Goal: Transaction & Acquisition: Purchase product/service

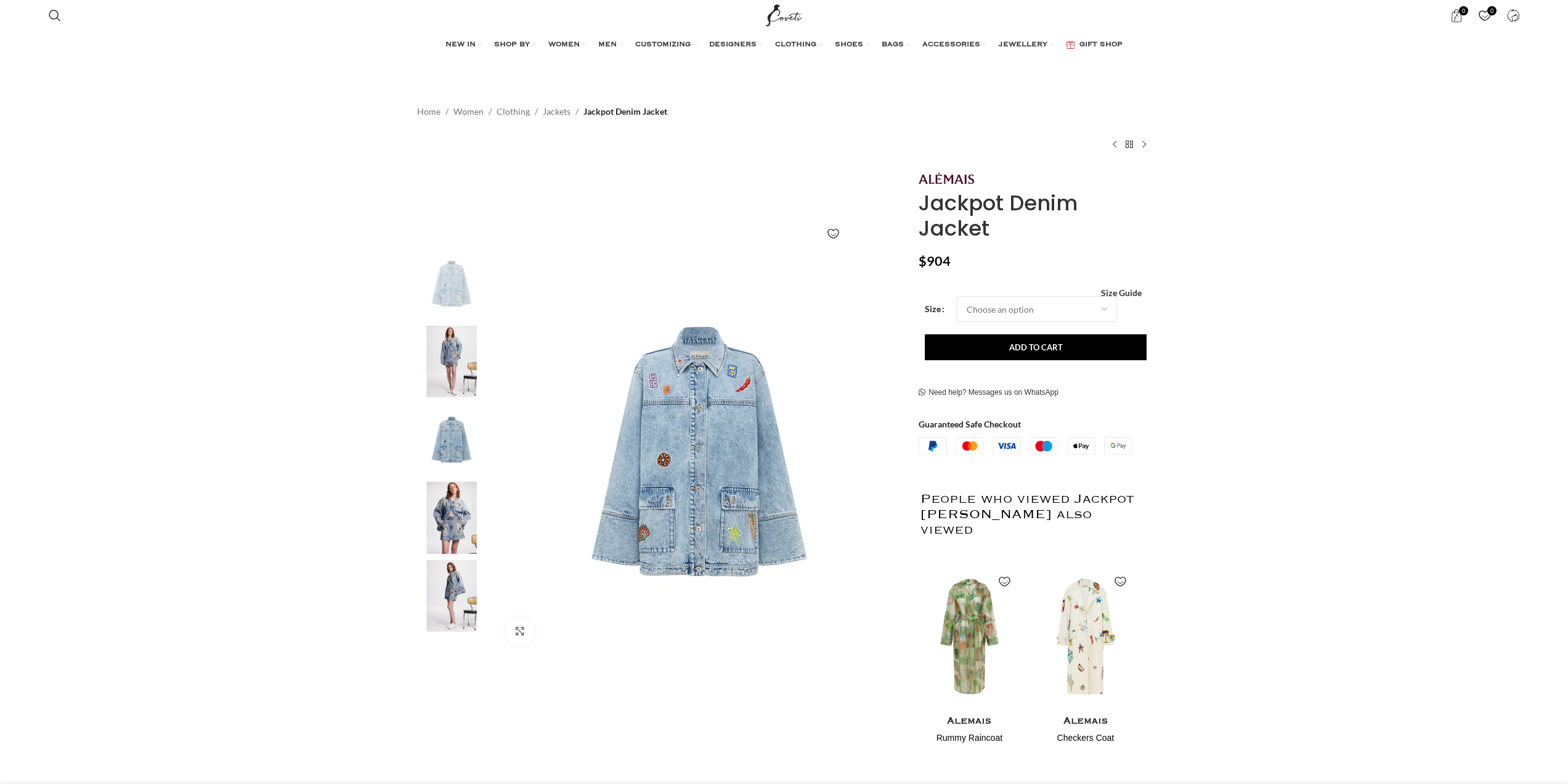
click at [957, 296] on select "Choose an option 4 UK 6 UK 8 UK 10 UK 12 UK 14 UK 16 UK" at bounding box center [1036, 309] width 160 height 26
click at [1106, 294] on span "Size Guide" at bounding box center [1121, 294] width 40 height 0
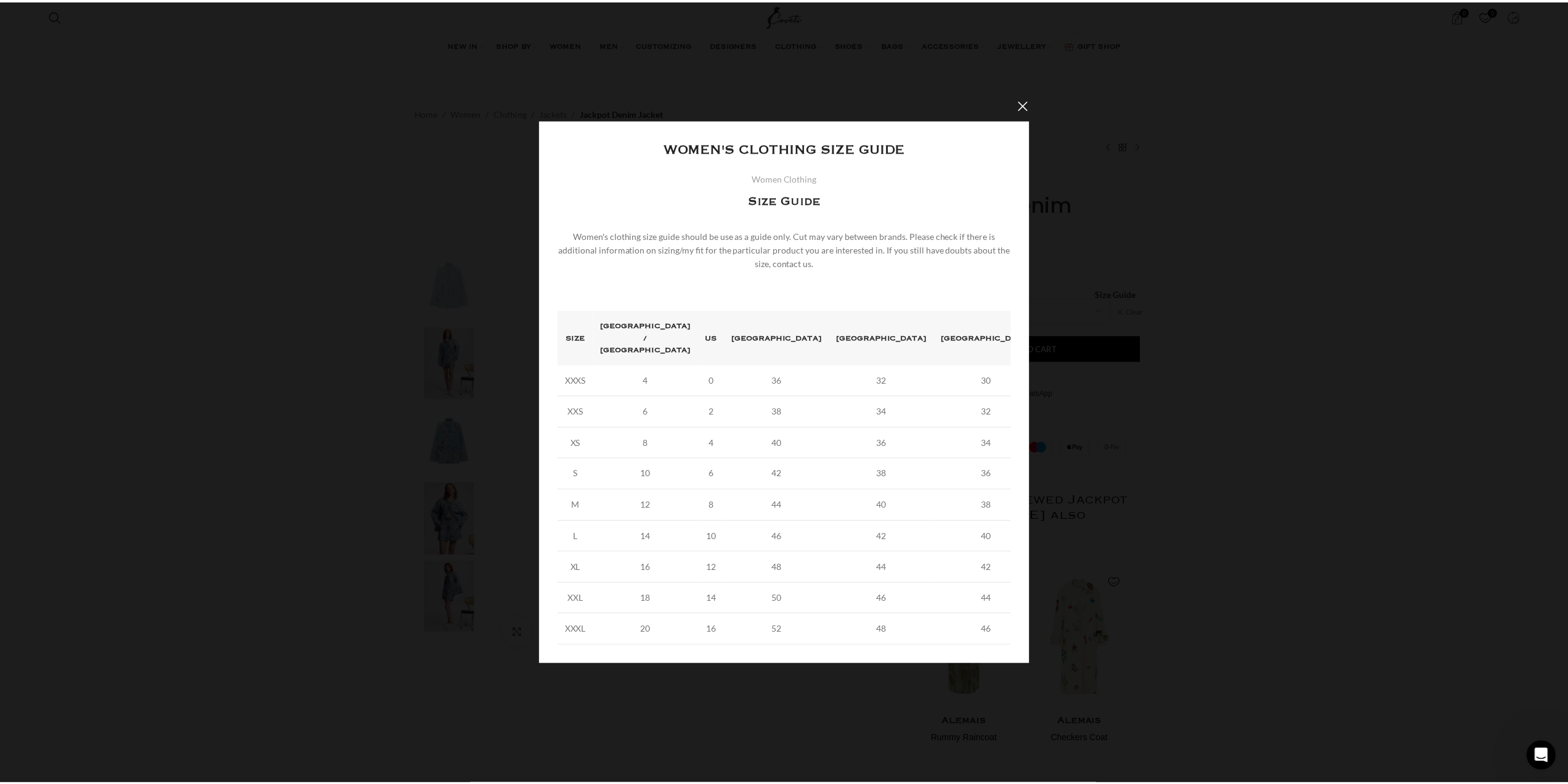
scroll to position [0, 389]
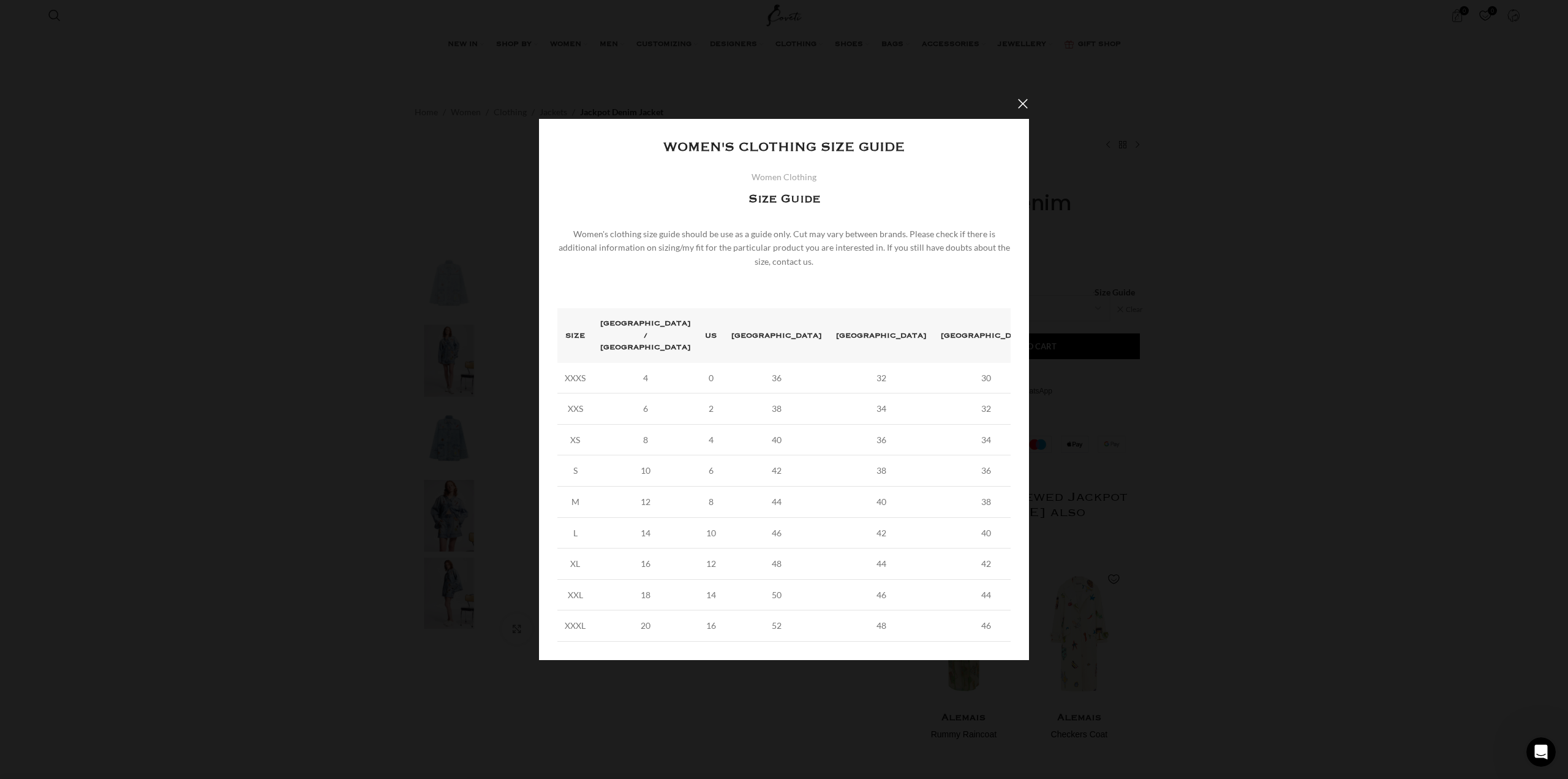
drag, startPoint x: 1022, startPoint y: 114, endPoint x: 1020, endPoint y: 120, distance: 6.3
click at [1022, 113] on button "×" at bounding box center [1023, 103] width 30 height 30
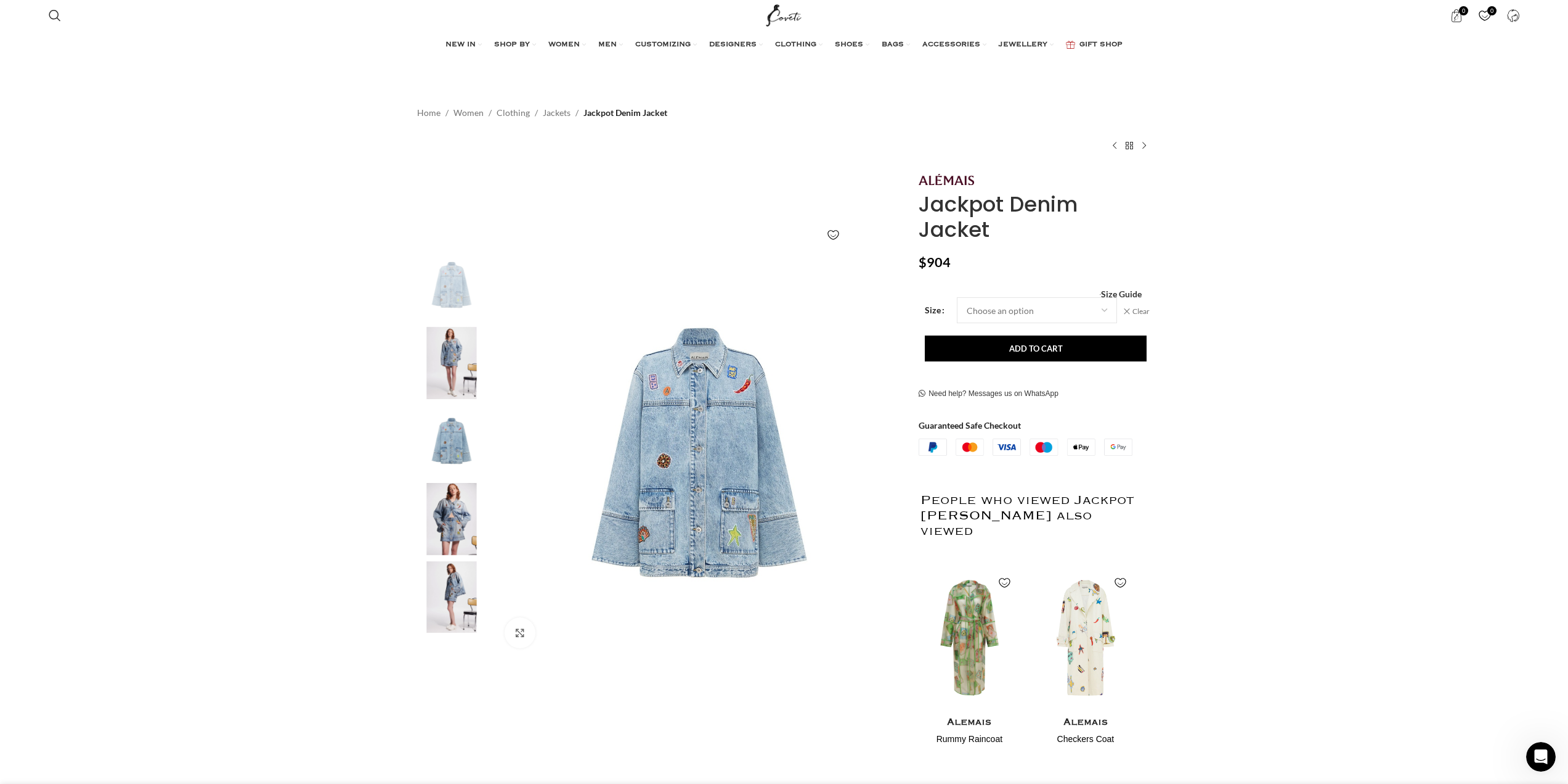
click at [1119, 304] on td "Choose an option 4 UK 6 UK 8 UK 10 UK 12 UK 14 UK 16 UK Clear" at bounding box center [1052, 309] width 190 height 26
click at [1103, 309] on select "Choose an option 4 UK 6 UK 8 UK 10 UK 12 UK 14 UK 16 UK" at bounding box center [1036, 309] width 160 height 26
click at [957, 297] on select "Choose an option 4 UK 6 UK 8 UK 10 UK 12 UK 14 UK 16 UK" at bounding box center [1036, 309] width 160 height 26
select select "4-uk"
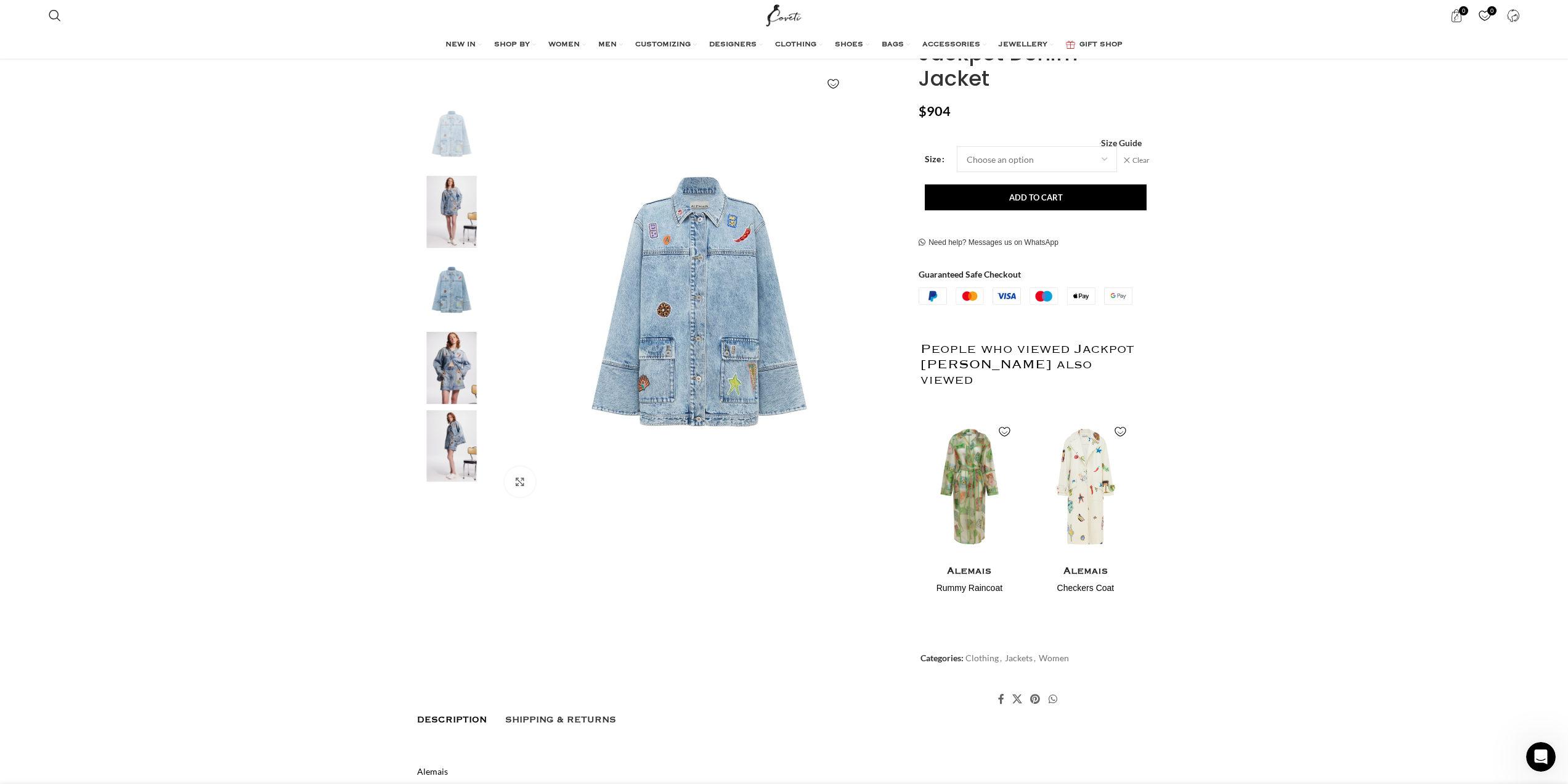
scroll to position [156, 0]
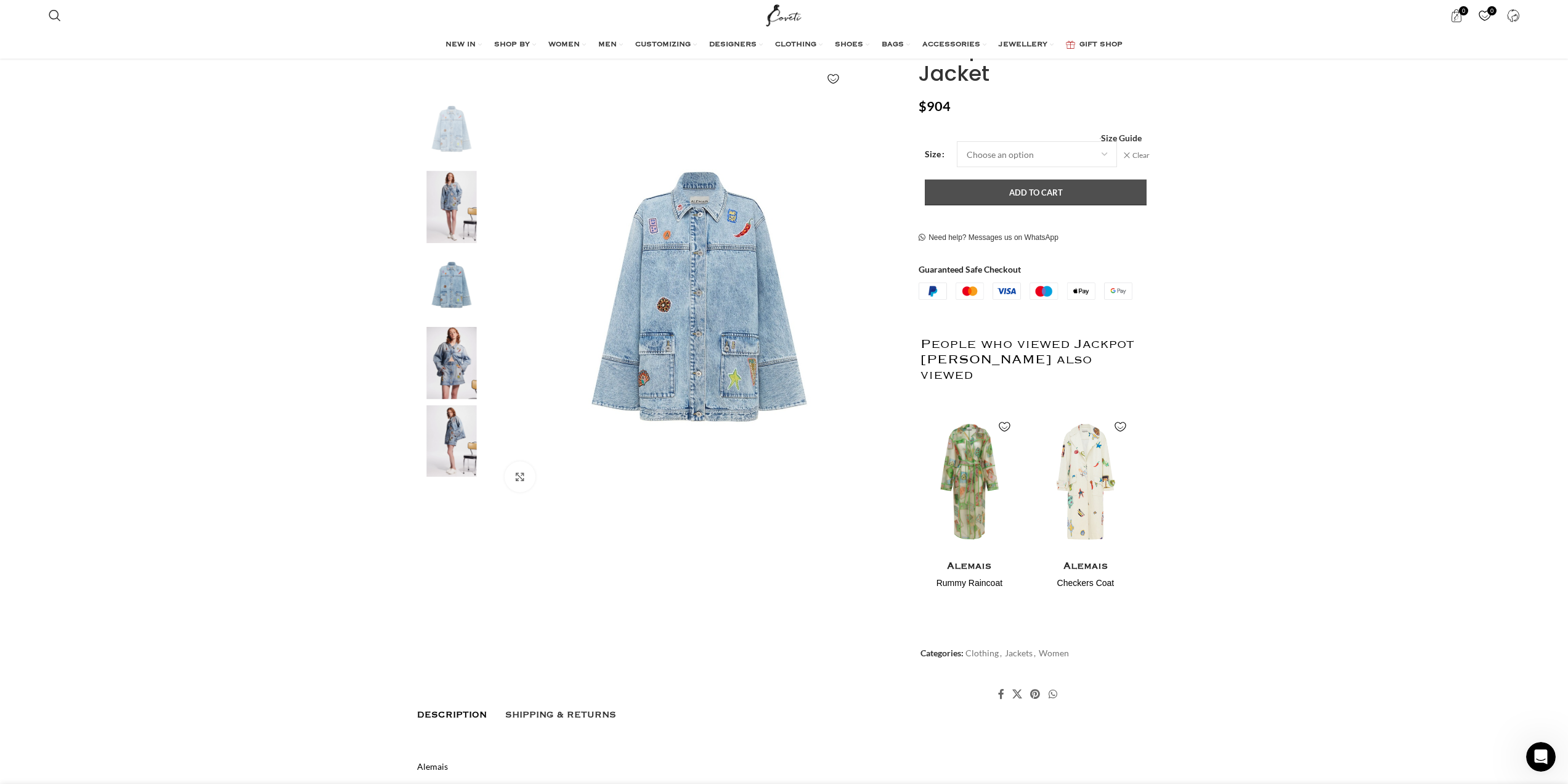
click at [1085, 193] on button "Add to cart" at bounding box center [1035, 192] width 221 height 26
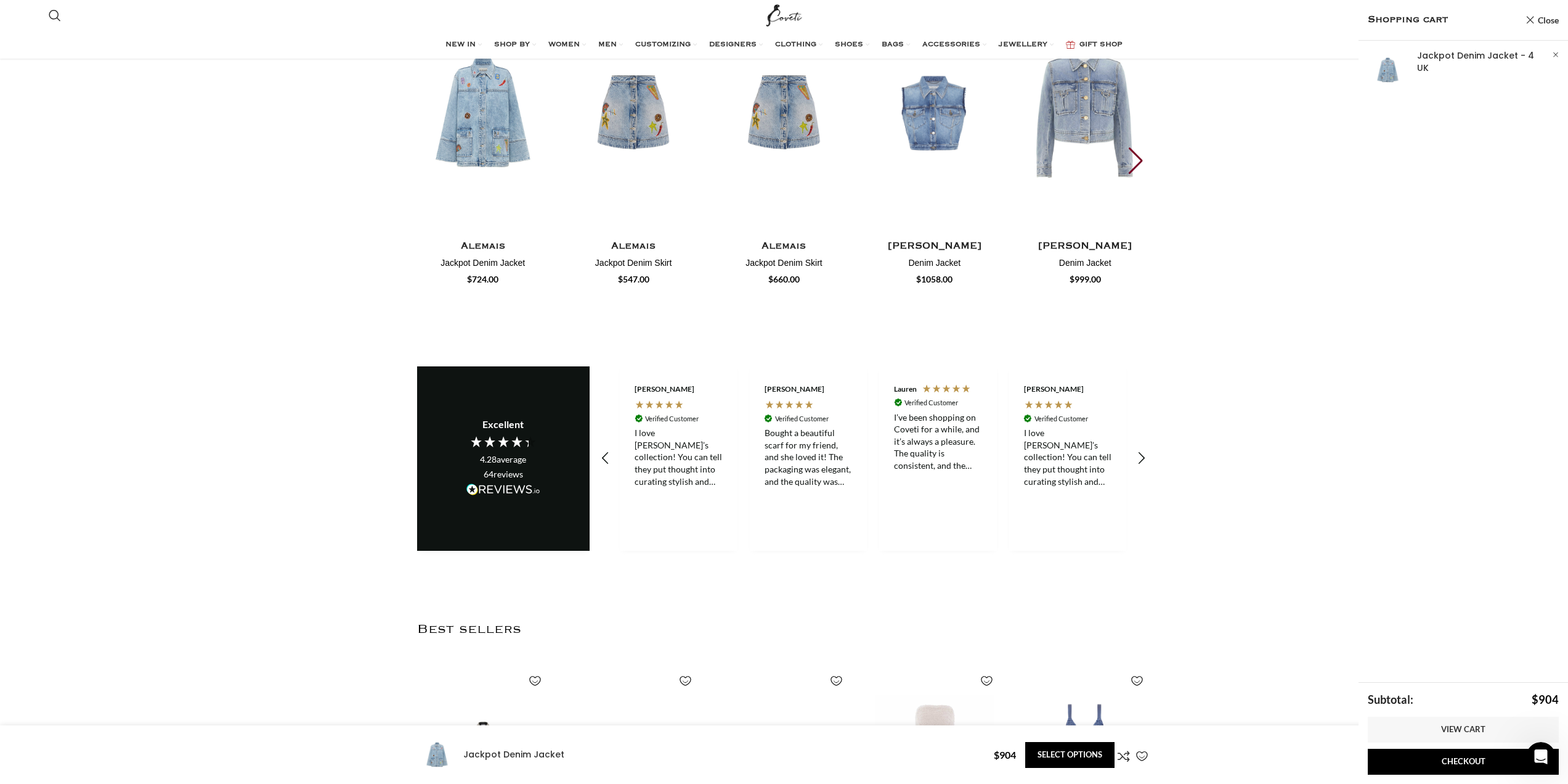
scroll to position [1671, 0]
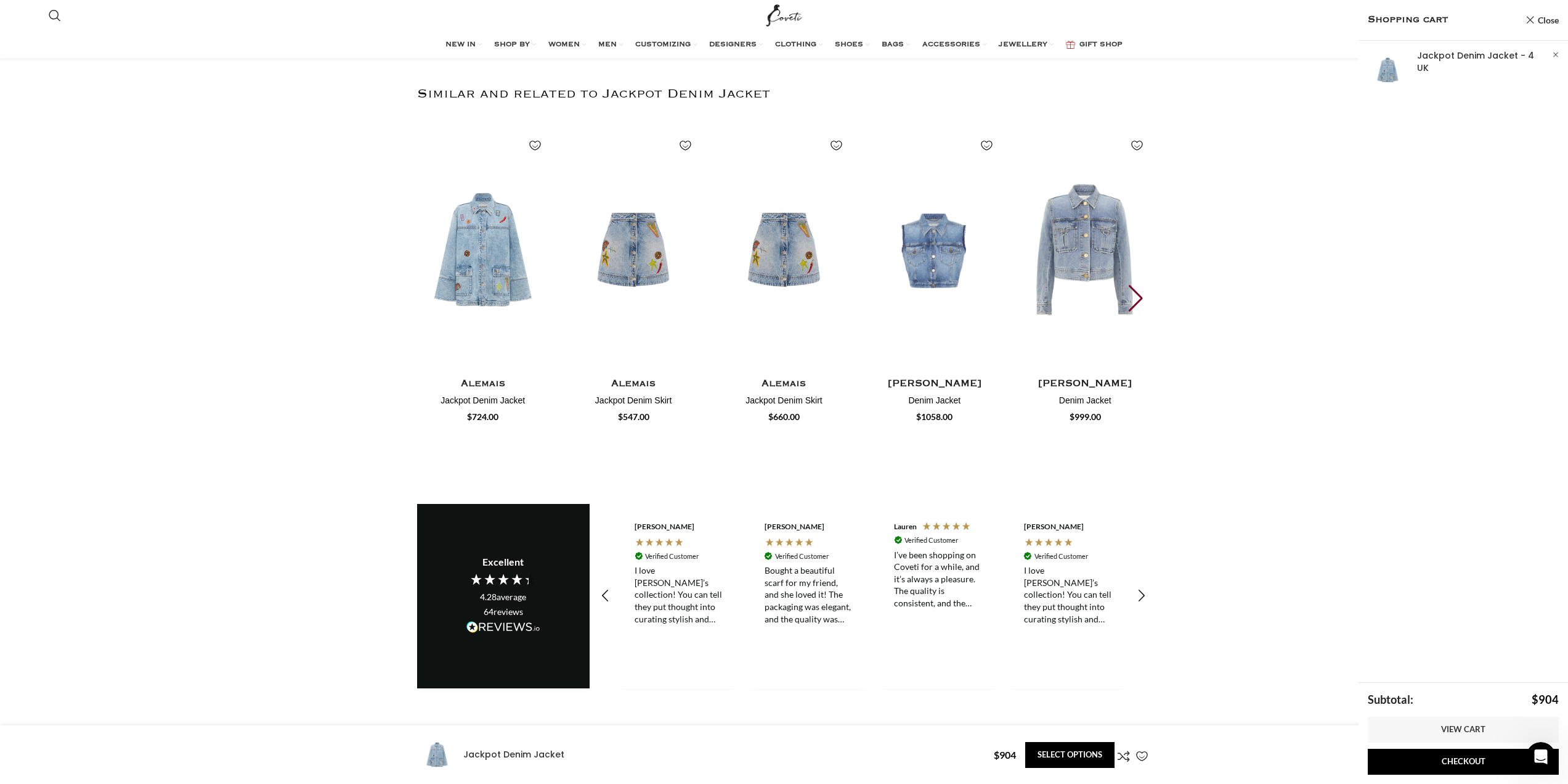
click at [484, 230] on img "1 / 30" at bounding box center [483, 249] width 136 height 254
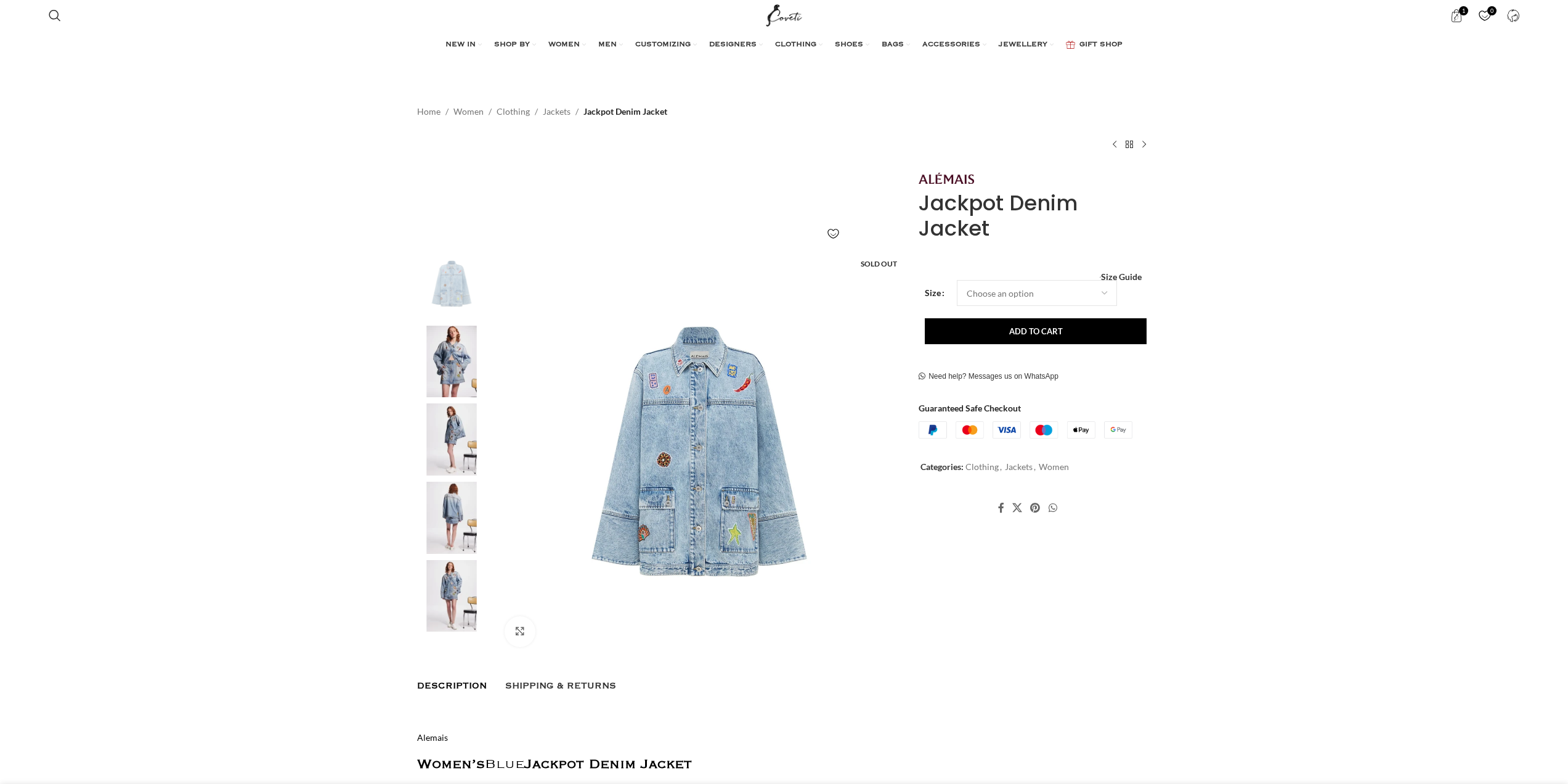
click at [460, 338] on img at bounding box center [452, 362] width 75 height 72
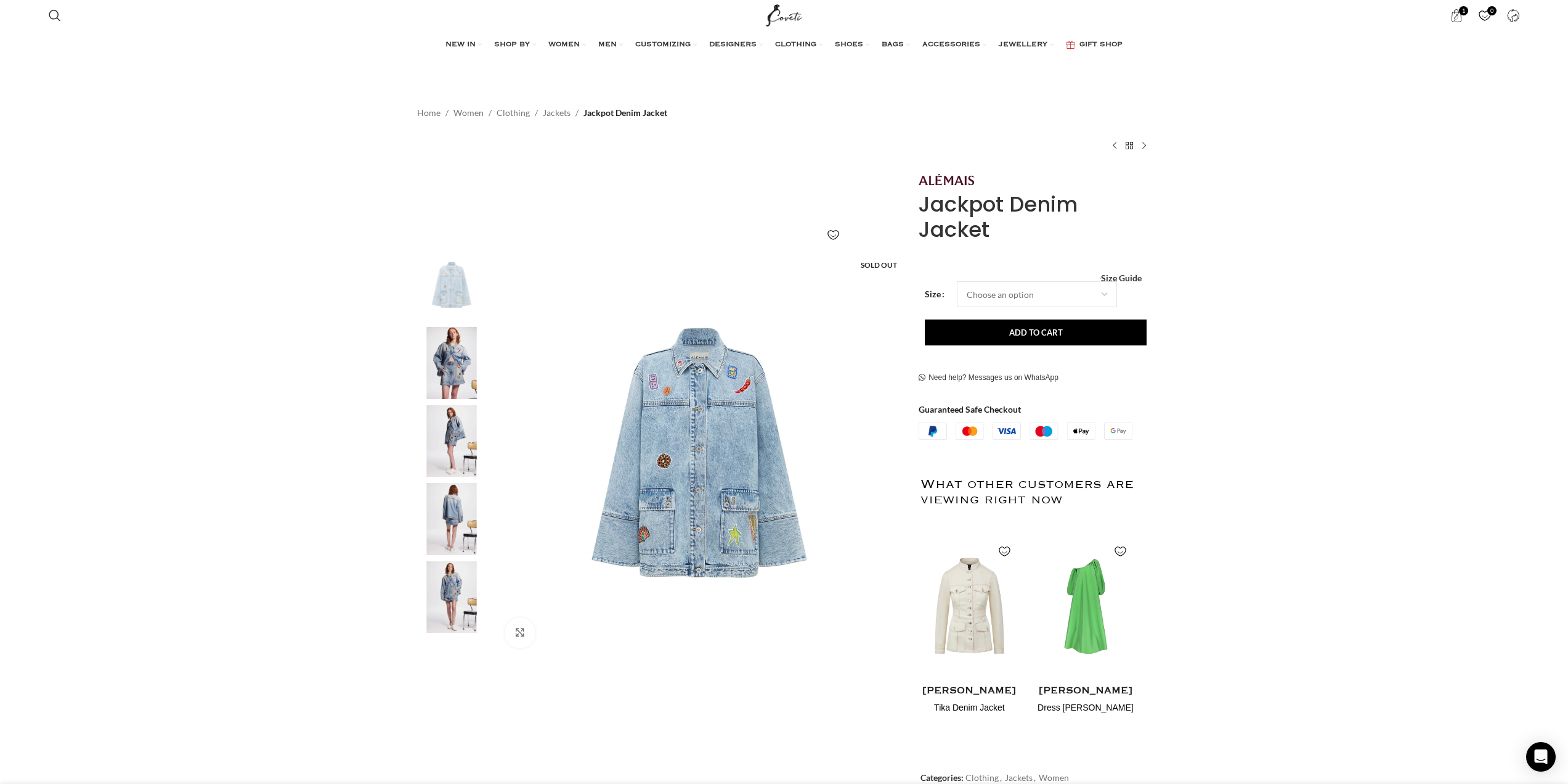
click at [457, 426] on img at bounding box center [452, 441] width 75 height 72
click at [454, 432] on img "3 / 5" at bounding box center [452, 441] width 75 height 72
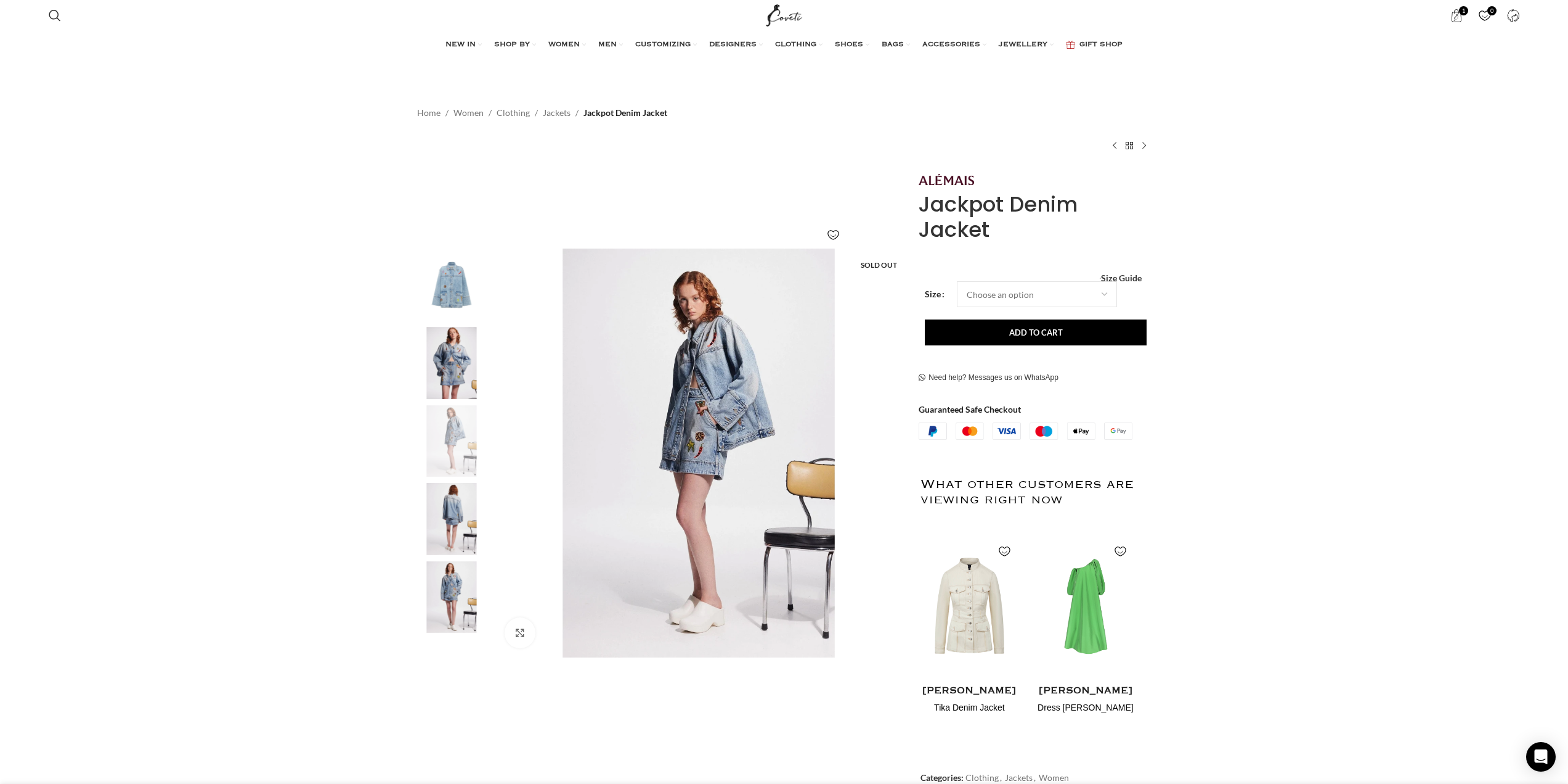
click at [455, 501] on img "4 / 5" at bounding box center [452, 518] width 75 height 72
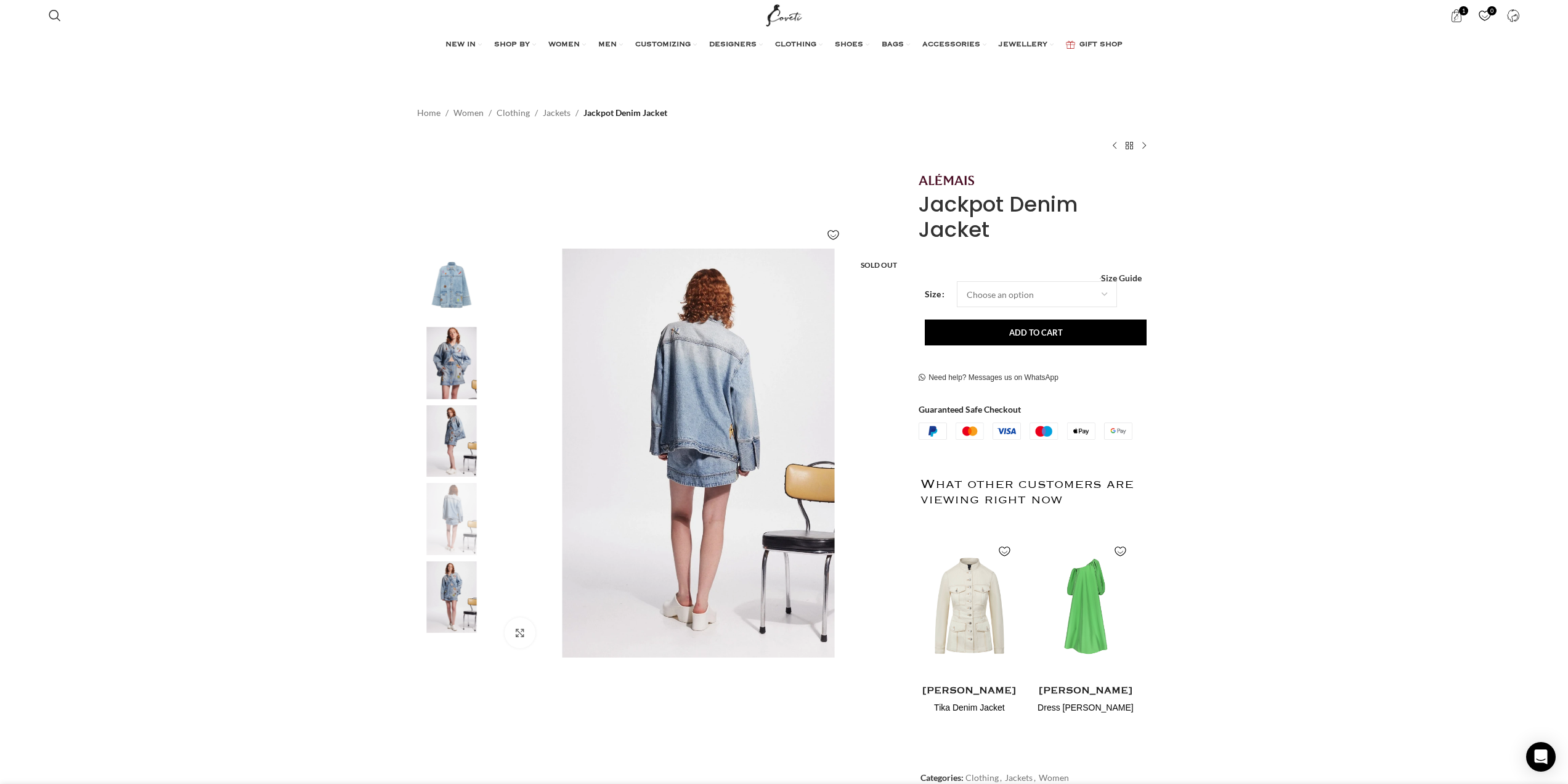
click at [455, 577] on img "5 / 5" at bounding box center [452, 597] width 75 height 72
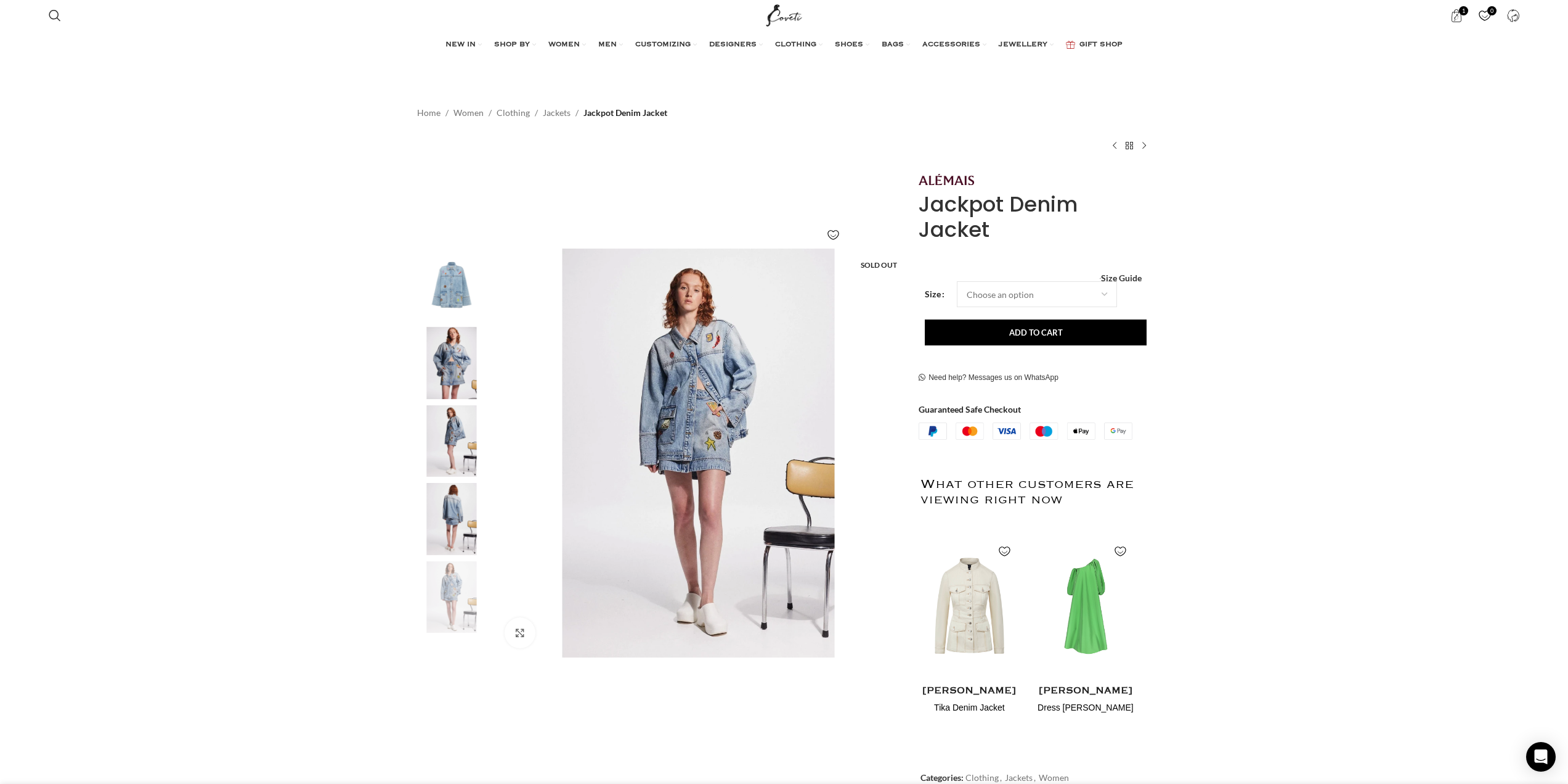
click at [456, 354] on img "2 / 5" at bounding box center [452, 362] width 75 height 72
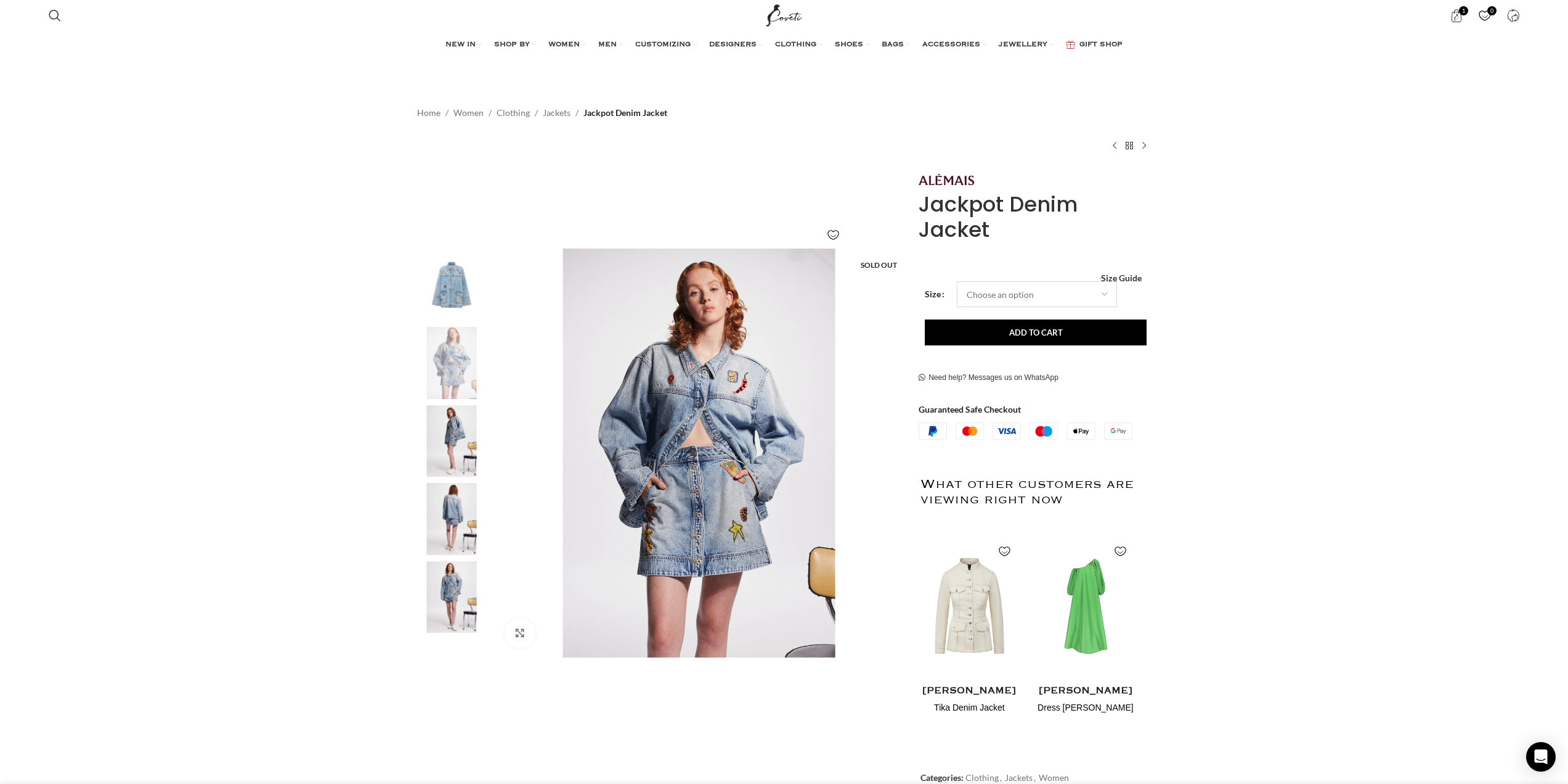
click at [1081, 302] on select "Choose an option" at bounding box center [1036, 293] width 160 height 26
click at [1054, 281] on select "Choose an option" at bounding box center [1036, 293] width 160 height 26
click at [1100, 289] on select "Choose an option" at bounding box center [1036, 293] width 160 height 26
click at [1462, 11] on span "1 item" at bounding box center [1464, 11] width 9 height 9
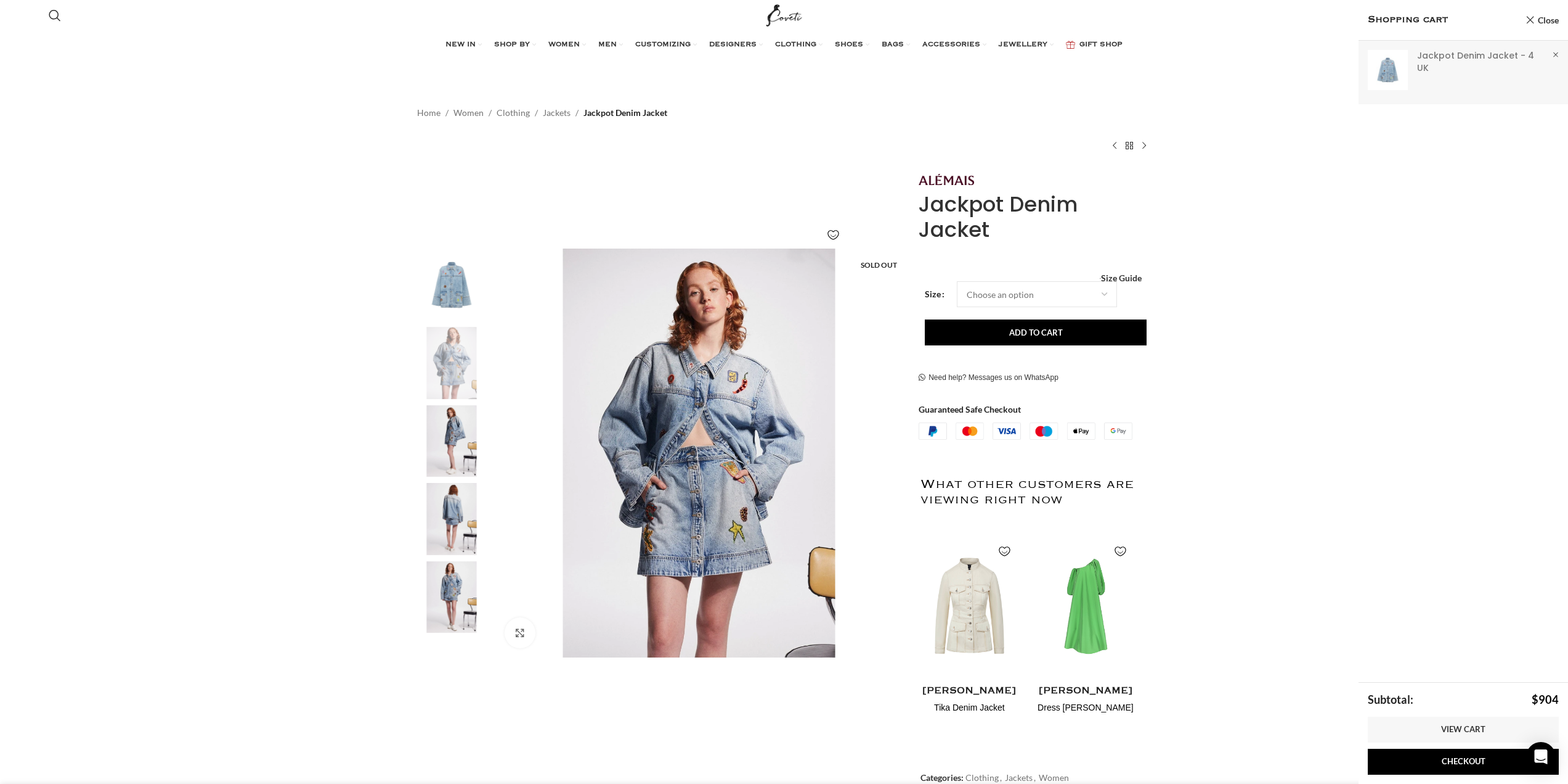
click at [1453, 57] on link "Show" at bounding box center [1463, 69] width 210 height 58
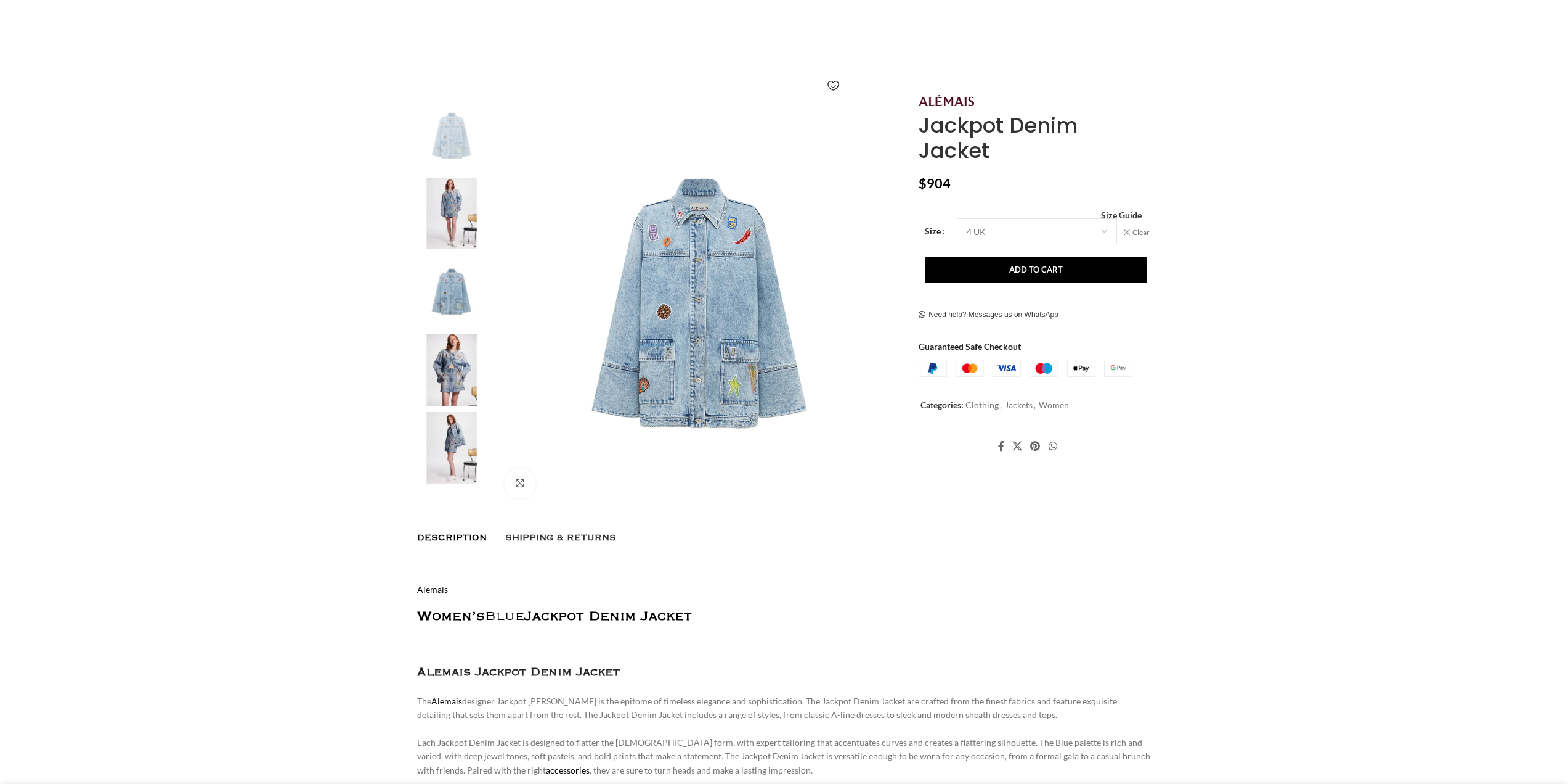
scroll to position [155, 0]
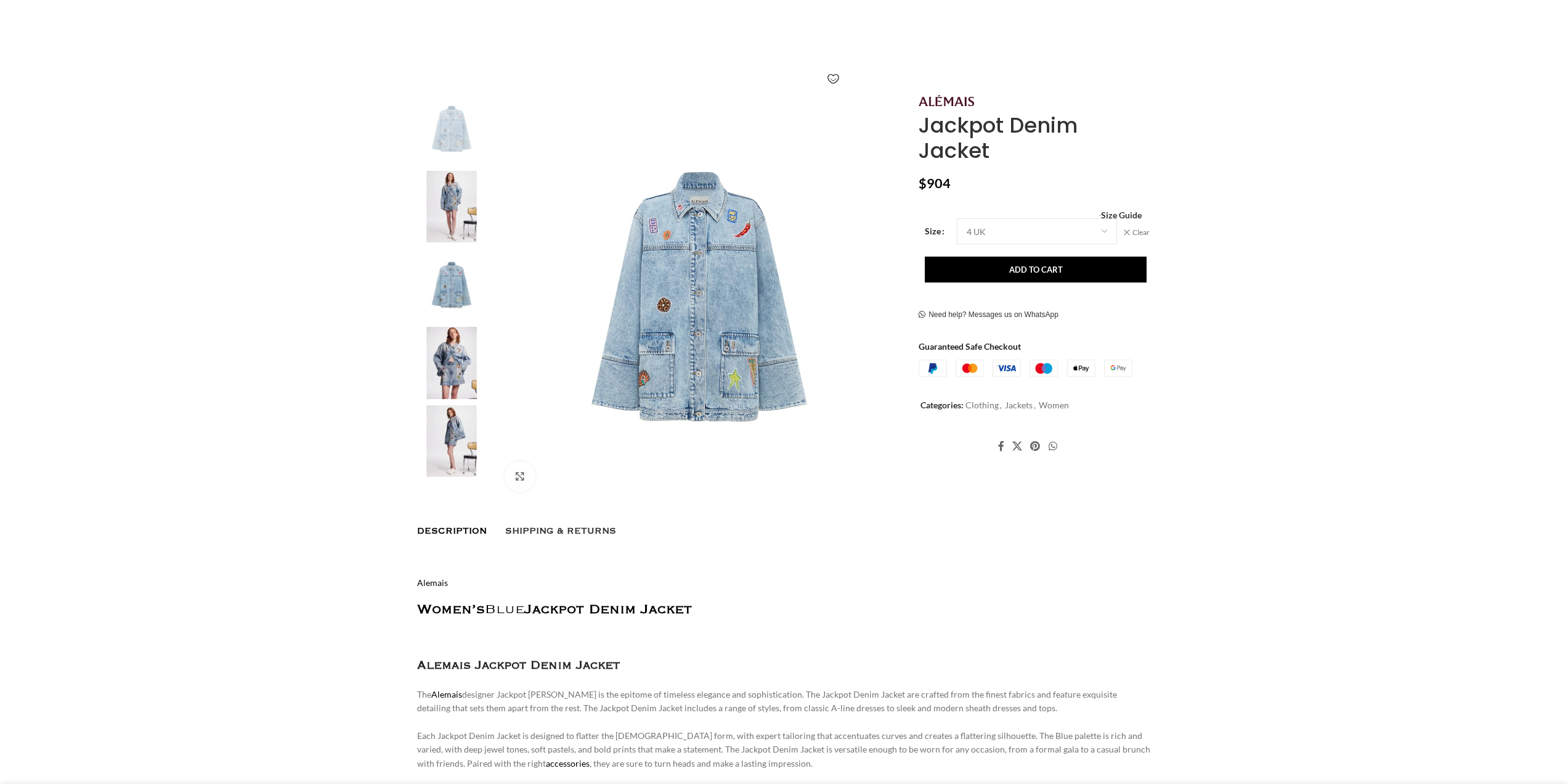
click at [448, 346] on img at bounding box center [452, 362] width 75 height 72
click at [448, 216] on img at bounding box center [452, 206] width 75 height 72
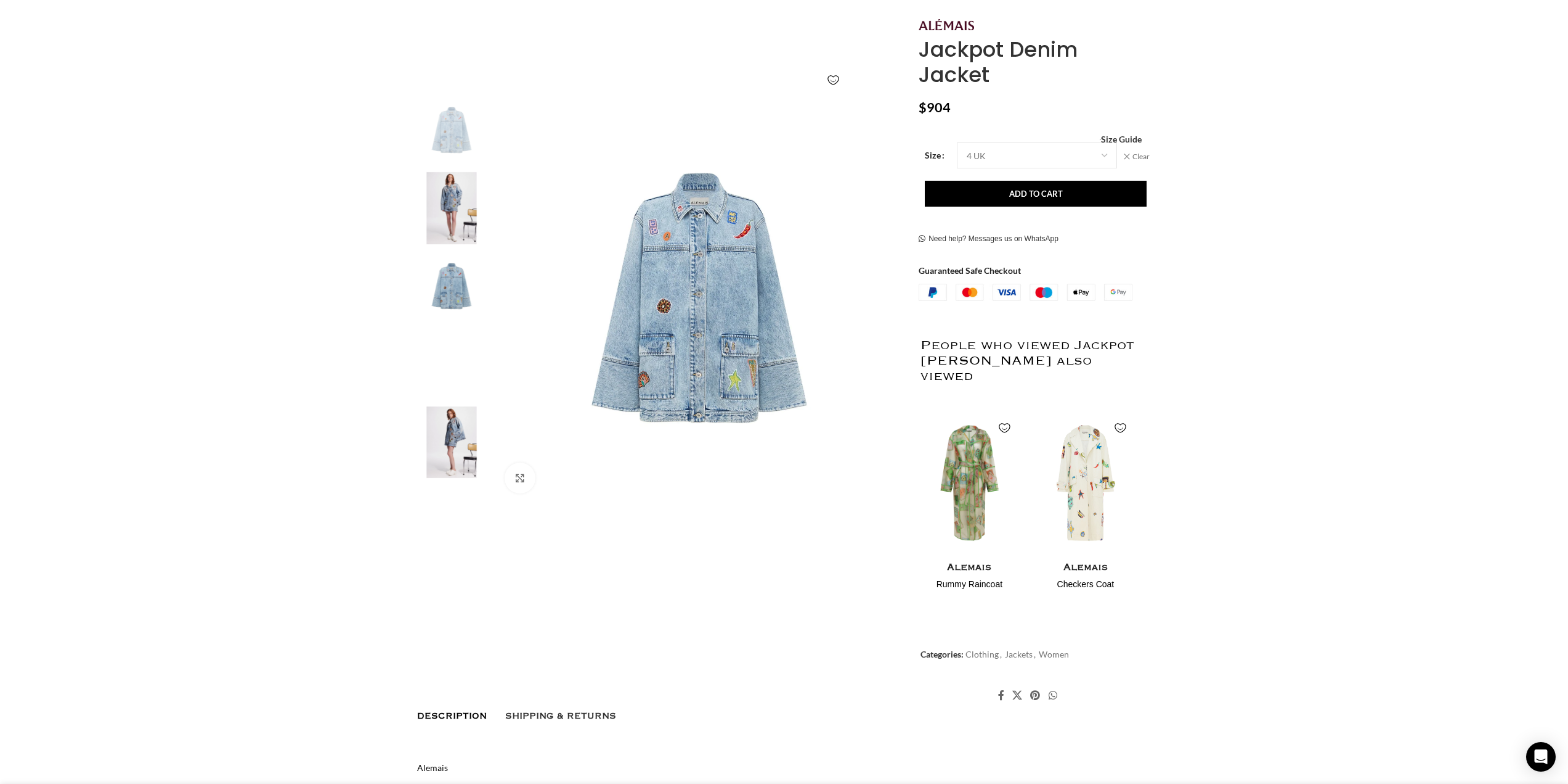
click at [460, 368] on img "4 / 5" at bounding box center [452, 364] width 75 height 72
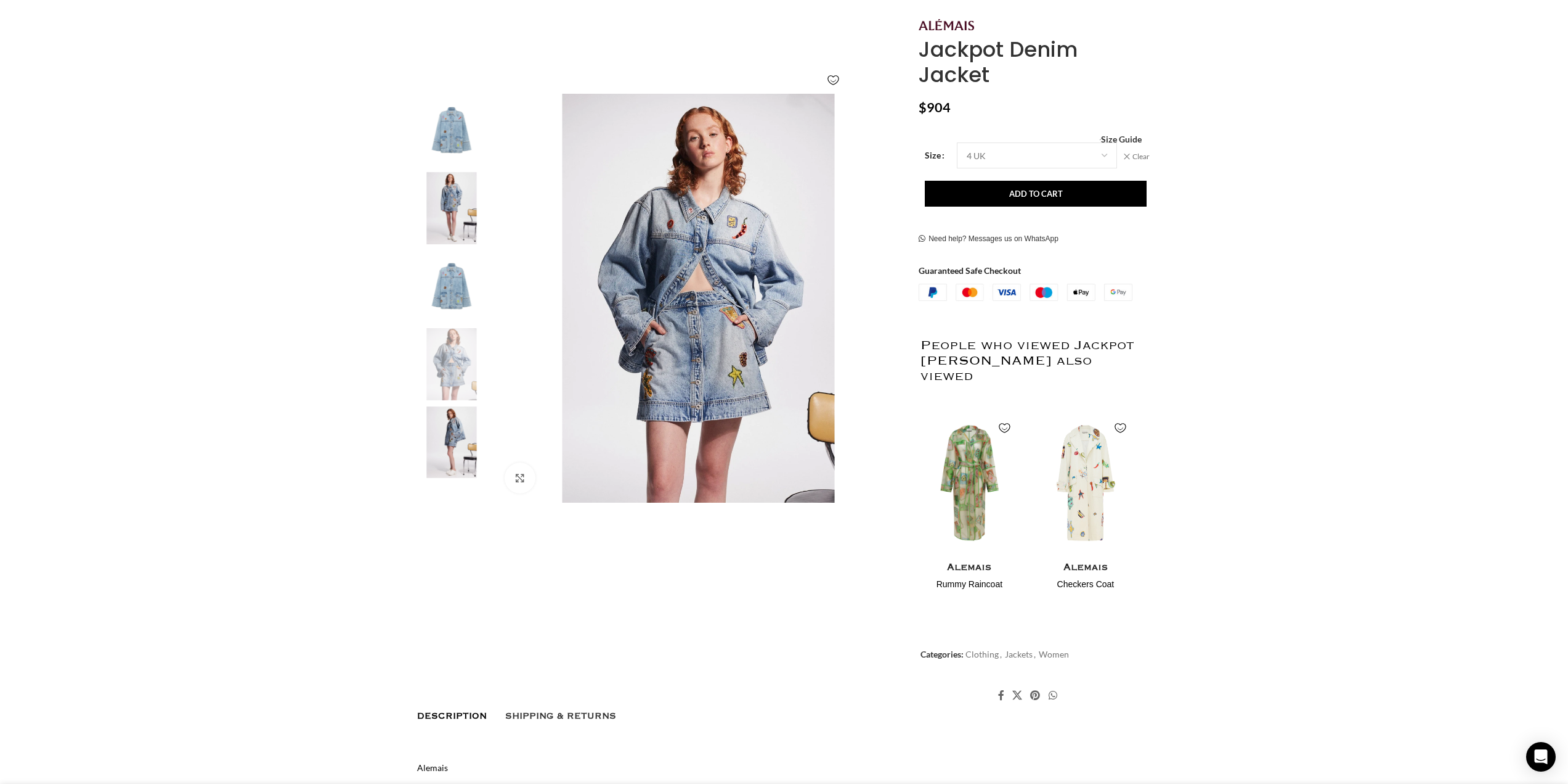
click at [456, 421] on img "5 / 5" at bounding box center [452, 442] width 75 height 72
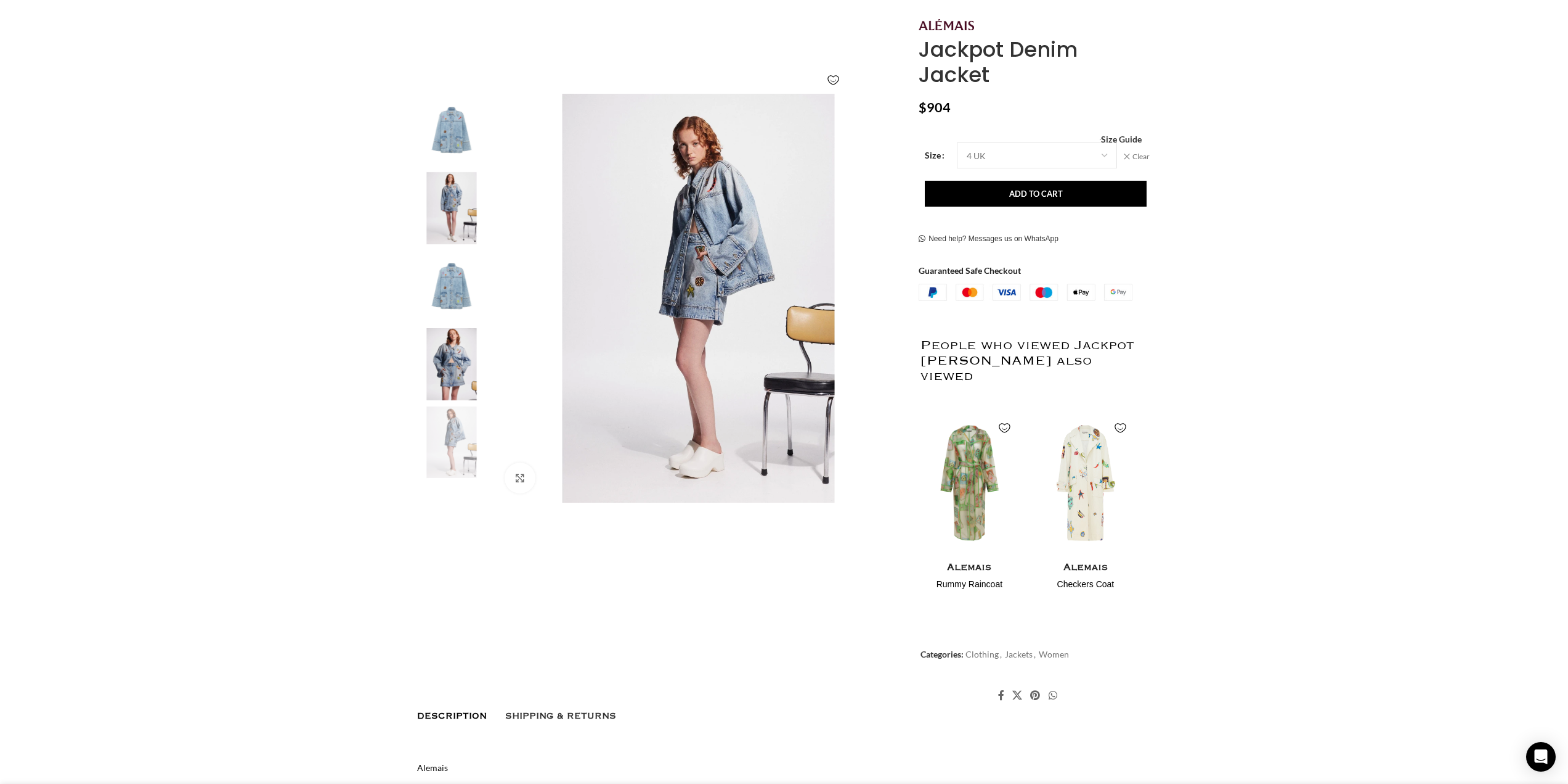
click at [451, 295] on img "3 / 5" at bounding box center [452, 286] width 75 height 72
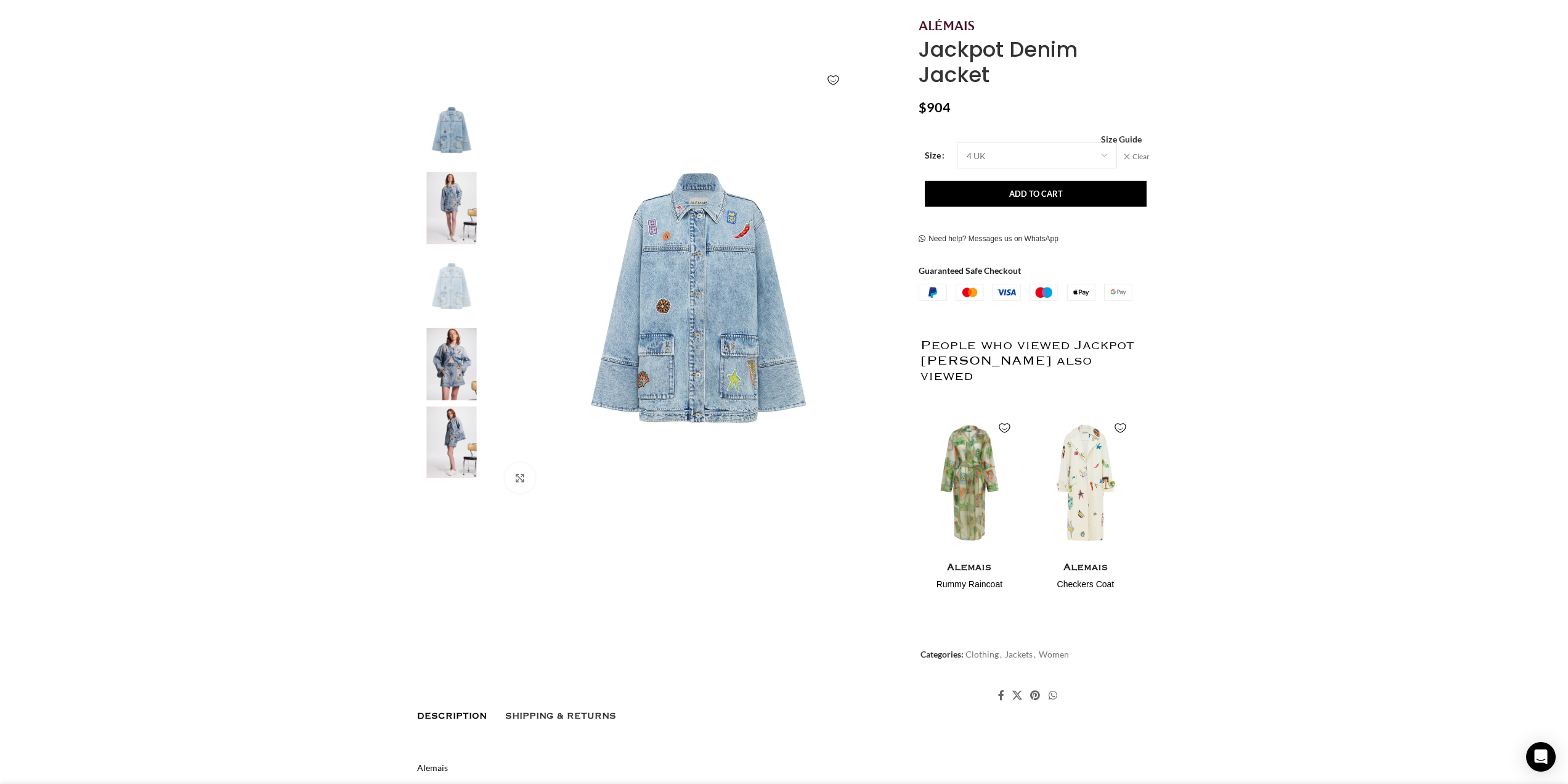
scroll to position [0, 259]
